Goal: Information Seeking & Learning: Learn about a topic

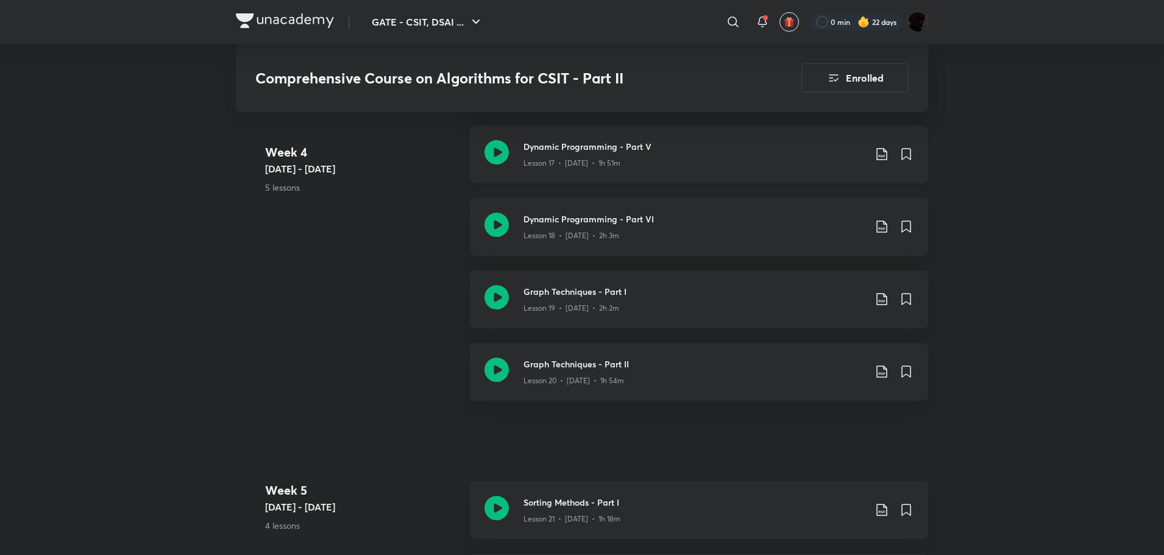
scroll to position [1849, 0]
